Goal: Transaction & Acquisition: Purchase product/service

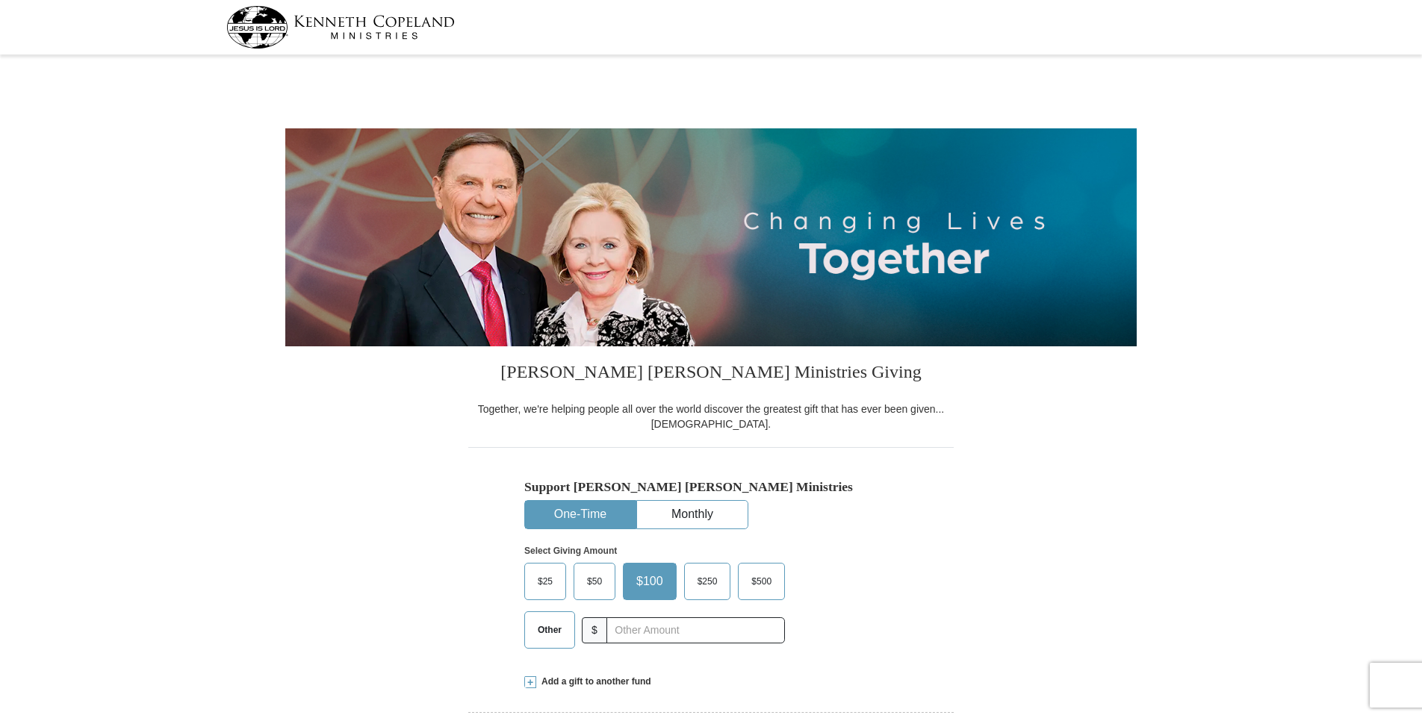
select select "SC"
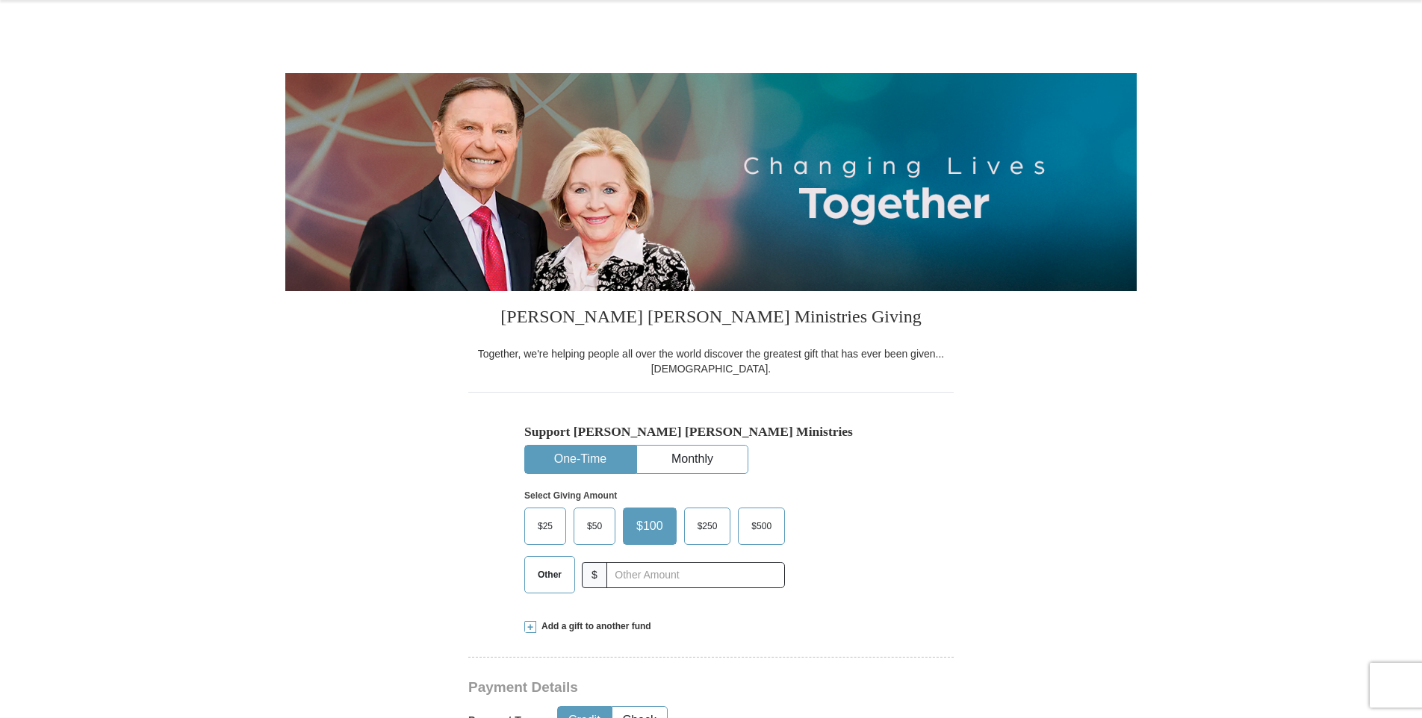
scroll to position [149, 0]
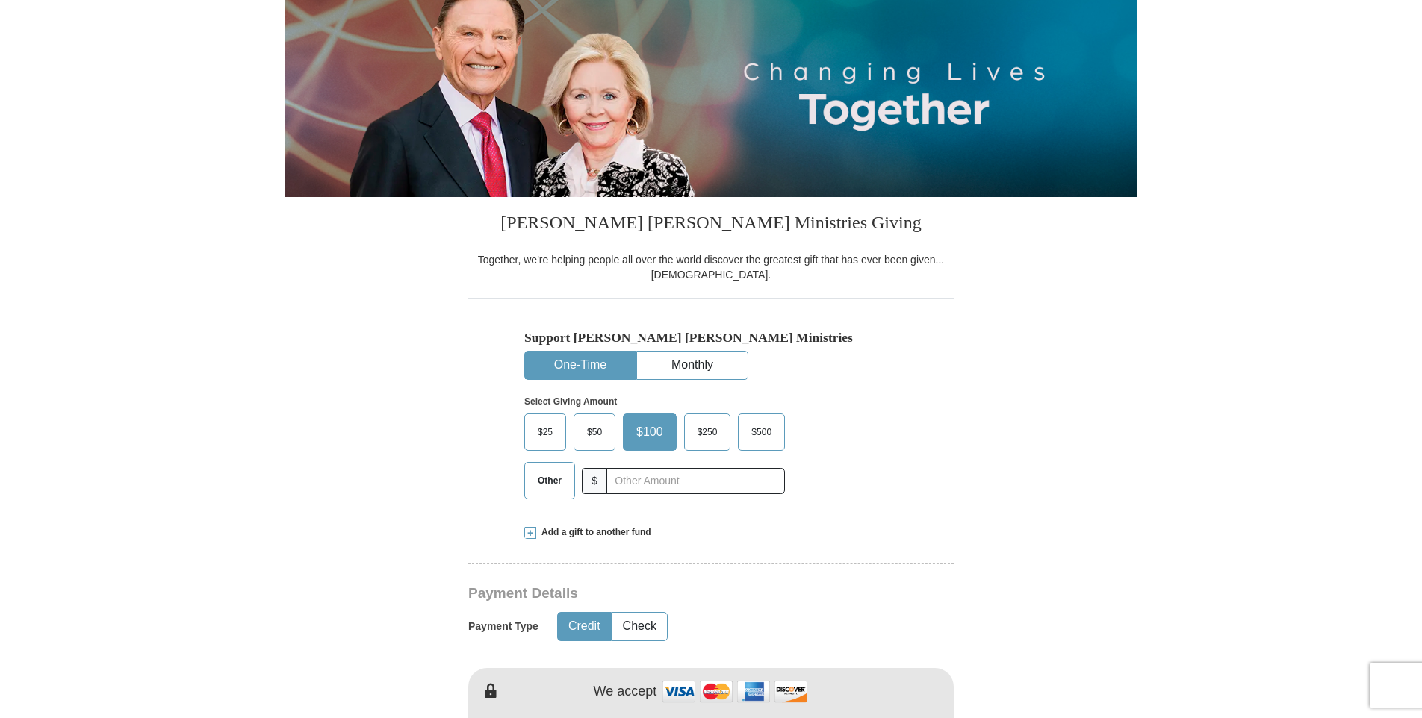
click at [601, 430] on span "$50" at bounding box center [594, 432] width 30 height 22
click at [0, 0] on input "$50" at bounding box center [0, 0] width 0 height 0
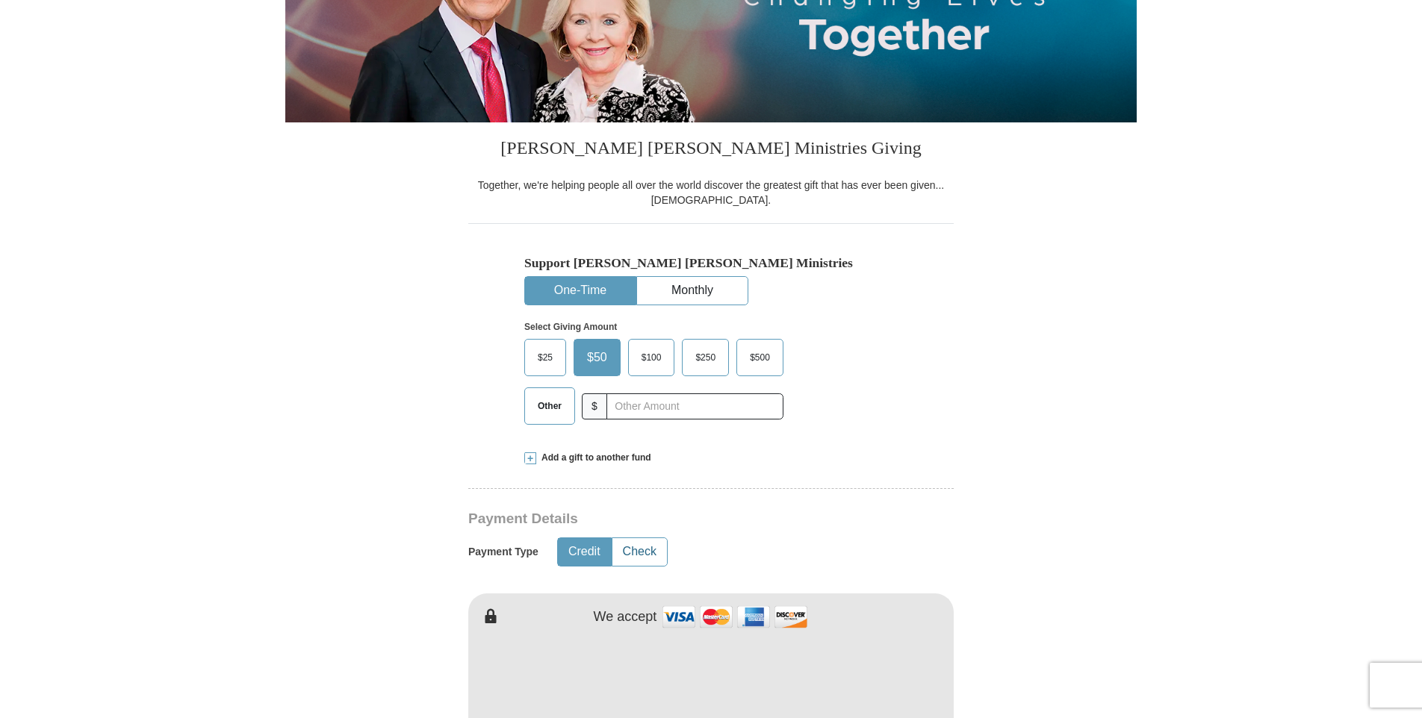
click at [643, 550] on button "Check" at bounding box center [639, 552] width 55 height 28
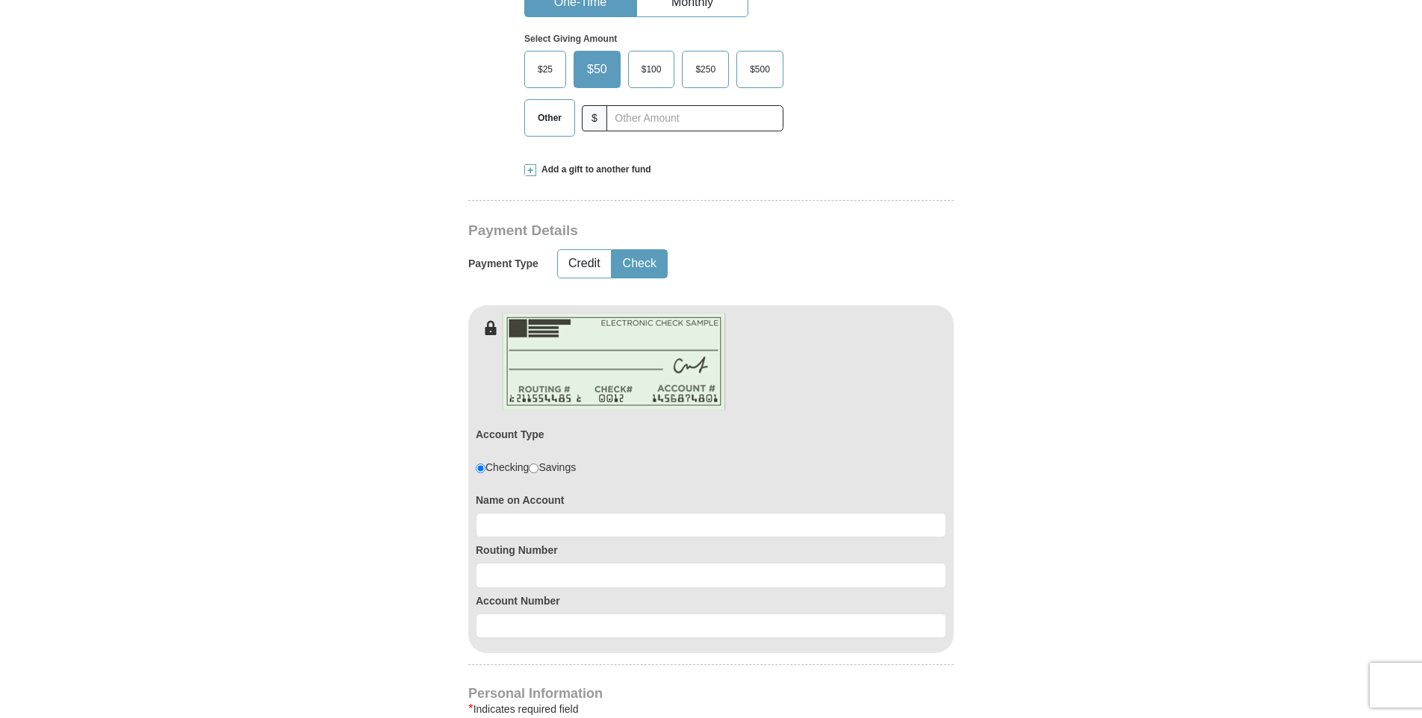
scroll to position [523, 0]
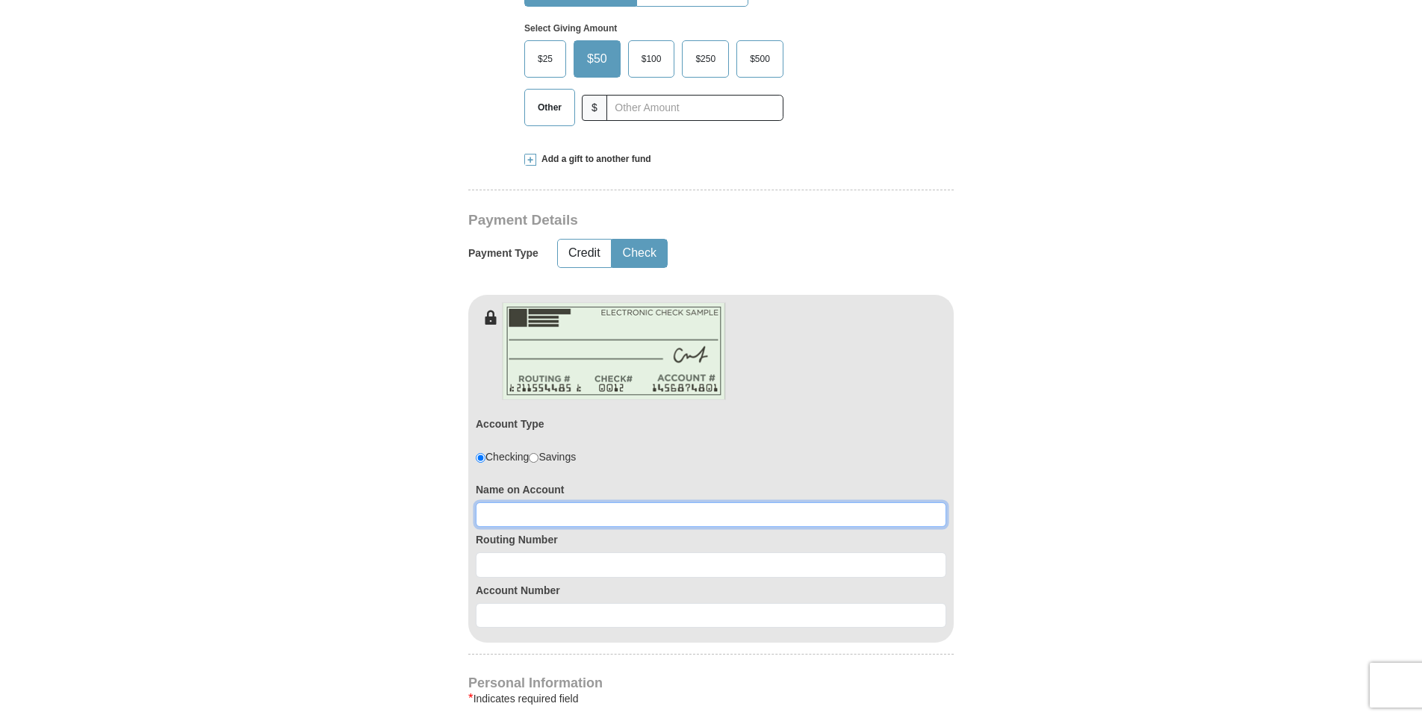
click at [528, 507] on input at bounding box center [711, 515] width 470 height 25
type input "[PERSON_NAME]"
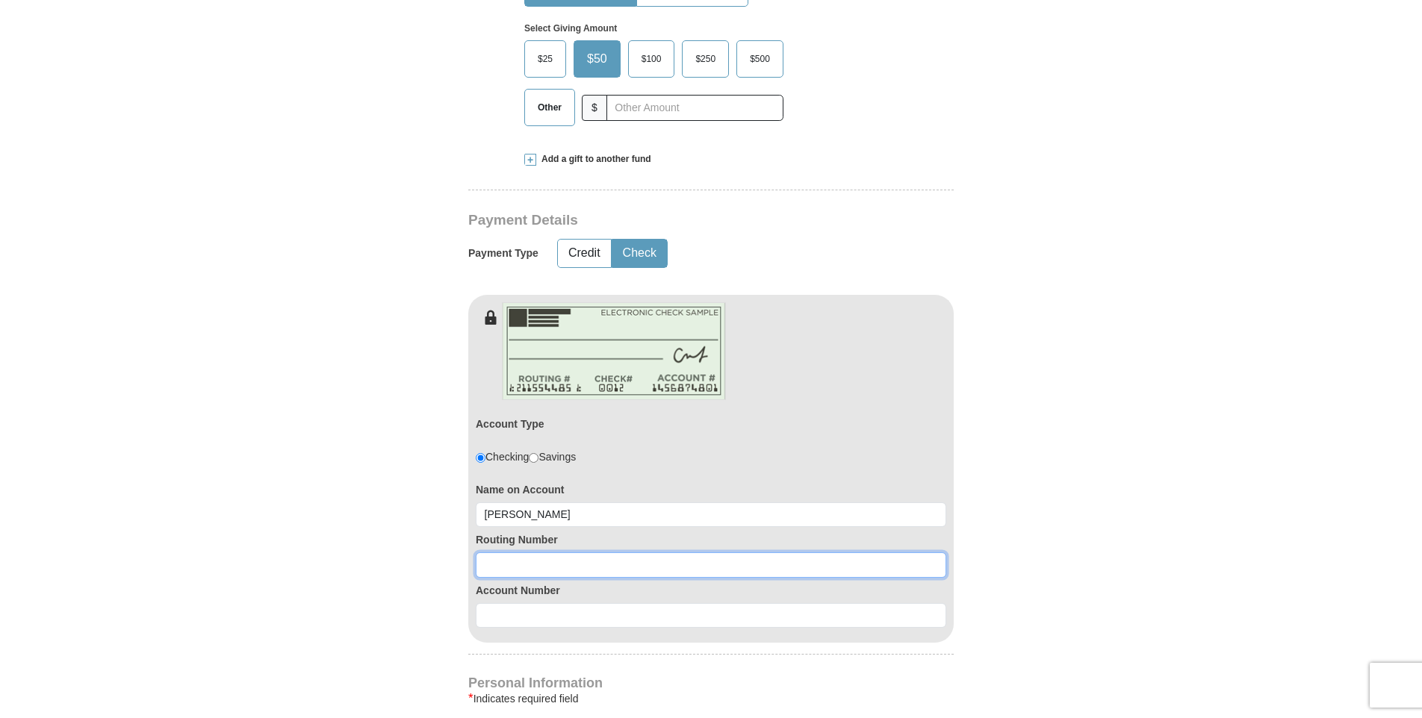
click at [479, 561] on input at bounding box center [711, 565] width 470 height 25
type input "053101121"
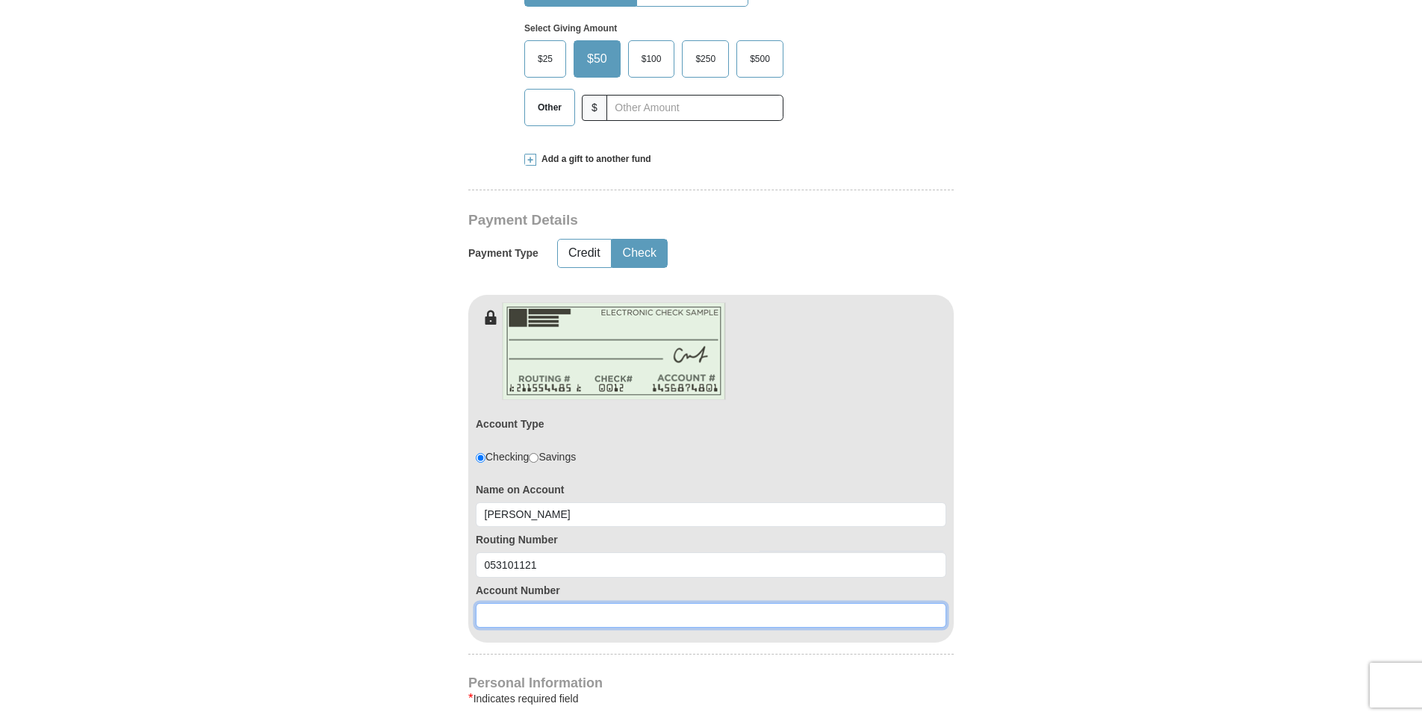
click at [514, 615] on input at bounding box center [711, 615] width 470 height 25
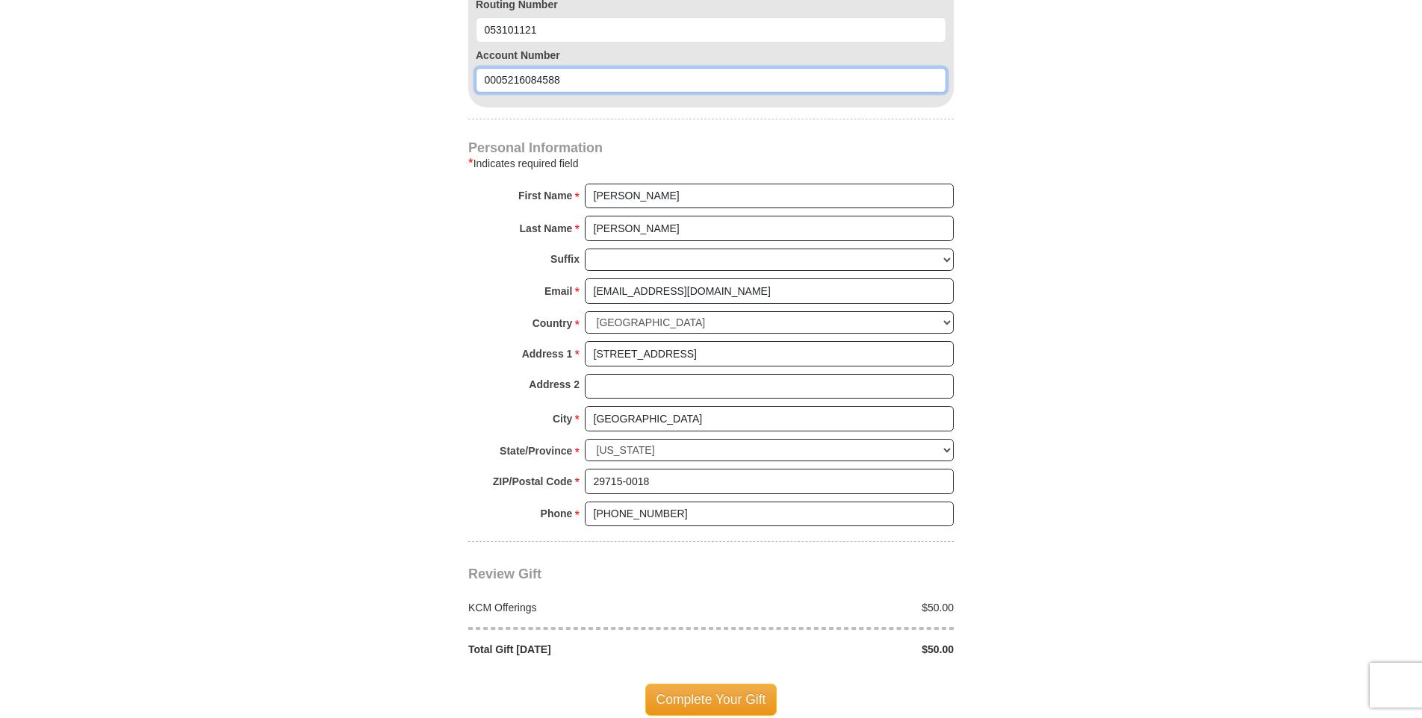
scroll to position [1120, 0]
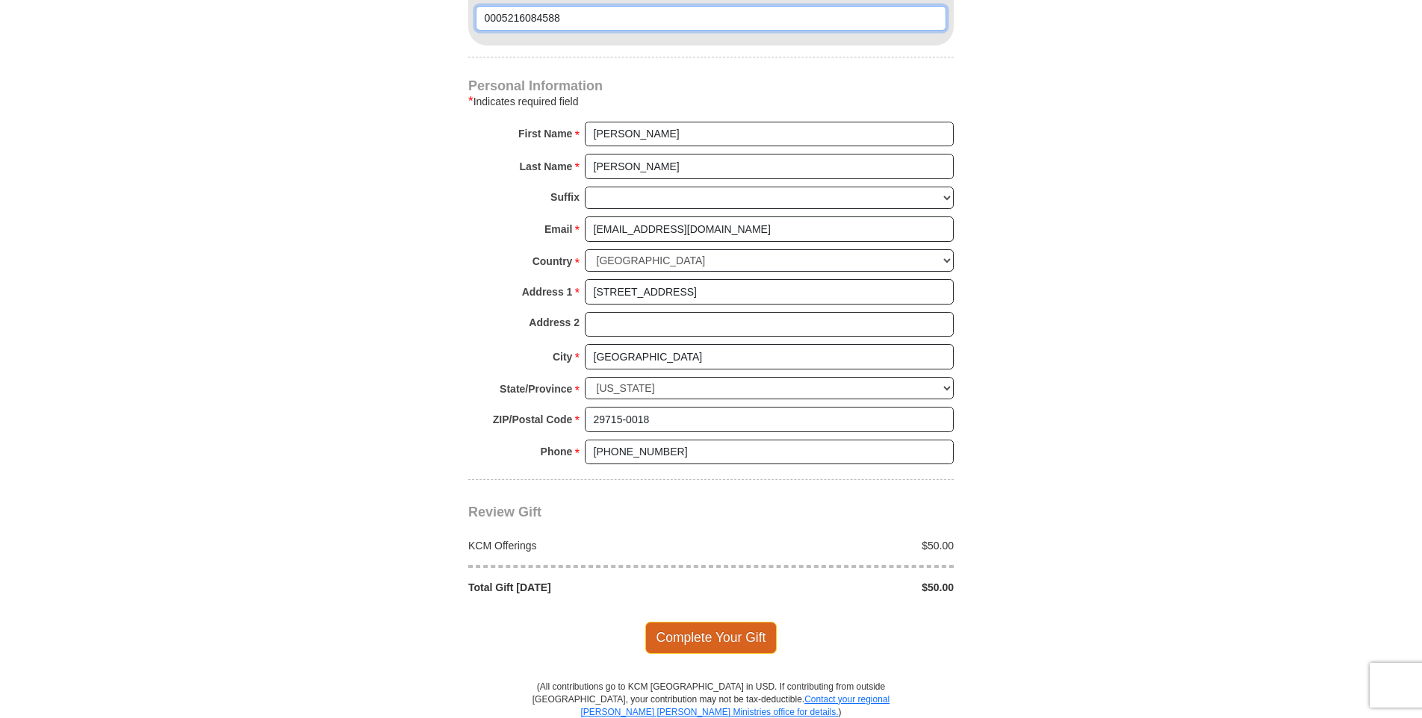
type input "0005216084588"
click at [718, 635] on span "Complete Your Gift" at bounding box center [711, 637] width 132 height 31
